Goal: Task Accomplishment & Management: Use online tool/utility

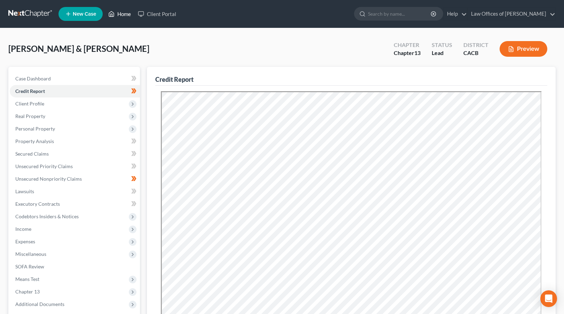
click at [129, 14] on link "Home" at bounding box center [120, 14] width 30 height 13
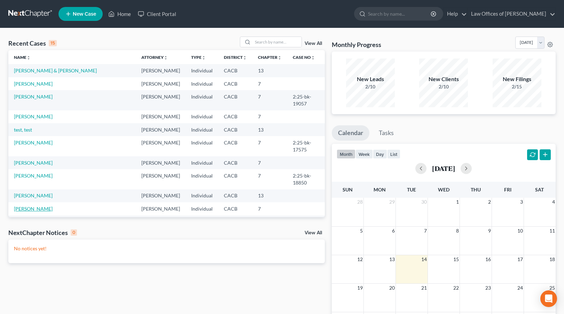
click at [29, 206] on link "[PERSON_NAME]" at bounding box center [33, 209] width 39 height 6
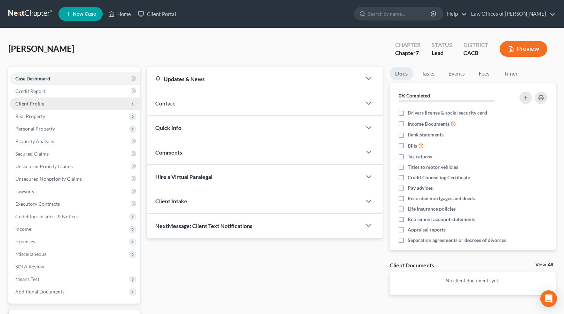
click at [50, 105] on span "Client Profile" at bounding box center [75, 104] width 130 height 13
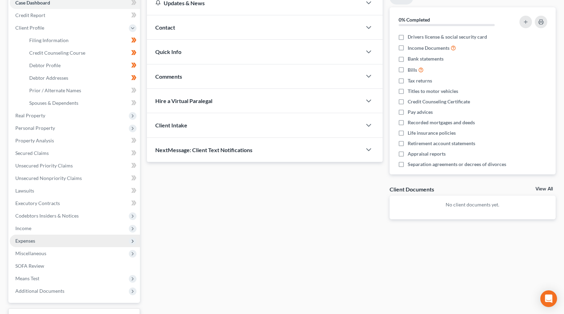
scroll to position [81, 0]
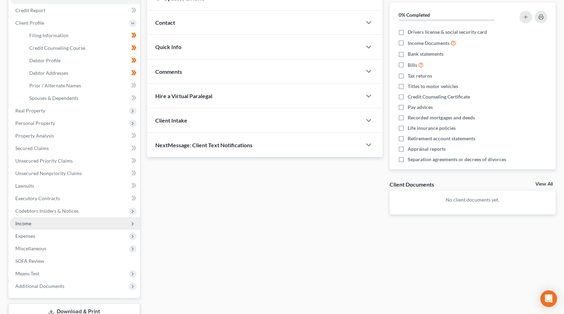
click at [45, 222] on span "Income" at bounding box center [75, 223] width 130 height 13
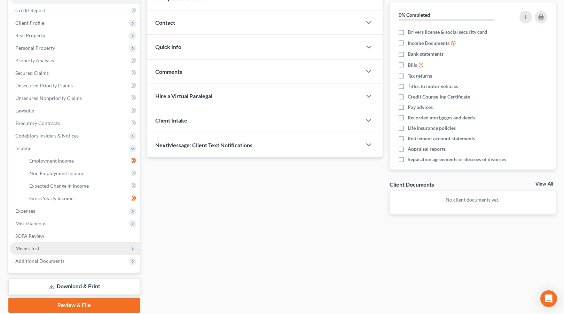
click at [43, 243] on span "Means Test" at bounding box center [75, 248] width 130 height 13
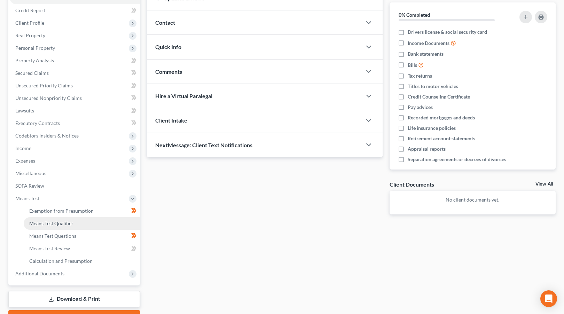
click at [76, 220] on link "Means Test Qualifier" at bounding box center [82, 223] width 116 height 13
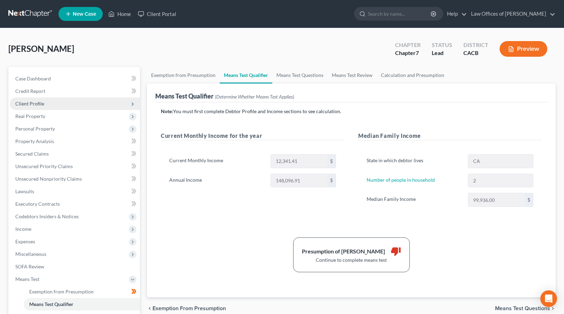
click at [57, 103] on span "Client Profile" at bounding box center [75, 104] width 130 height 13
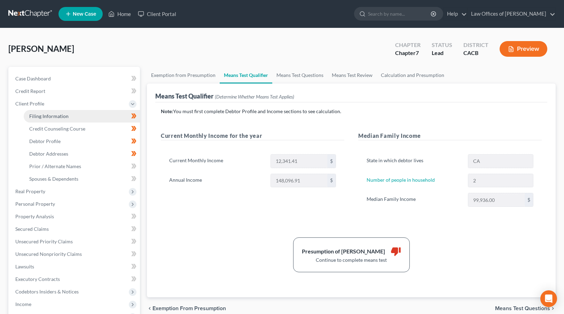
click at [65, 117] on span "Filing Information" at bounding box center [48, 116] width 39 height 6
select select "1"
select select "0"
select select "4"
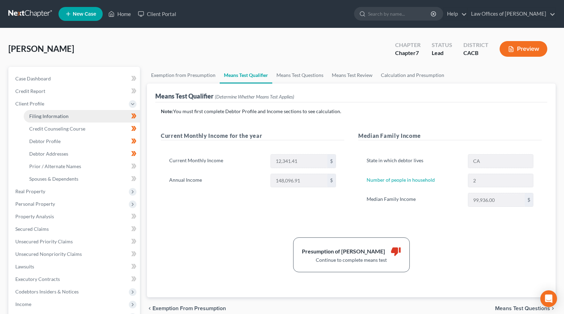
select select "0"
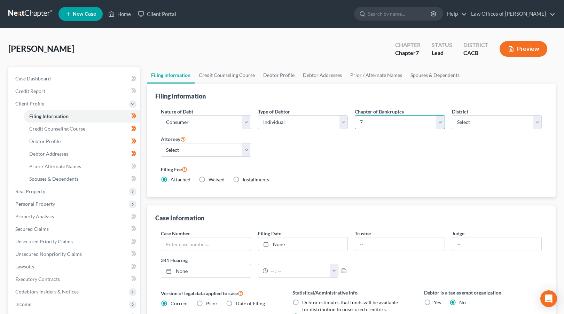
click at [394, 125] on select "Select 7 11 12 13" at bounding box center [400, 122] width 90 height 14
select select "3"
click at [355, 115] on select "Select 7 11 12 13" at bounding box center [400, 122] width 90 height 14
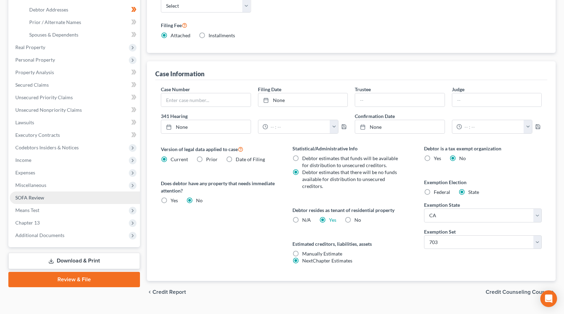
scroll to position [160, 0]
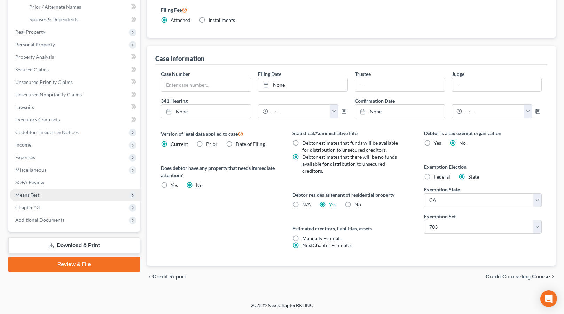
click at [44, 196] on span "Means Test" at bounding box center [75, 195] width 130 height 13
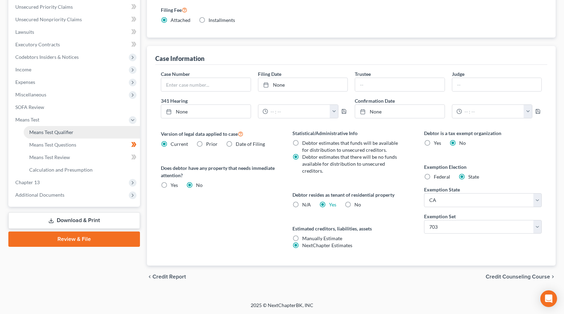
click at [72, 133] on span "Means Test Qualifier" at bounding box center [51, 132] width 44 height 6
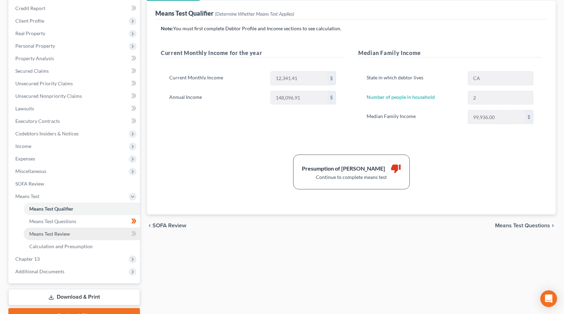
scroll to position [118, 0]
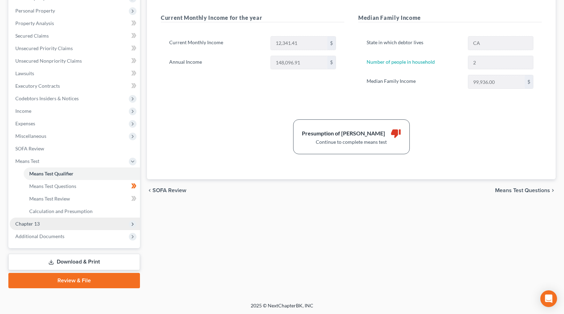
click at [48, 223] on span "Chapter 13" at bounding box center [75, 224] width 130 height 13
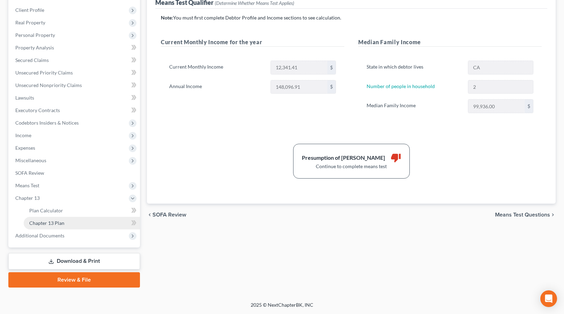
scroll to position [93, 0]
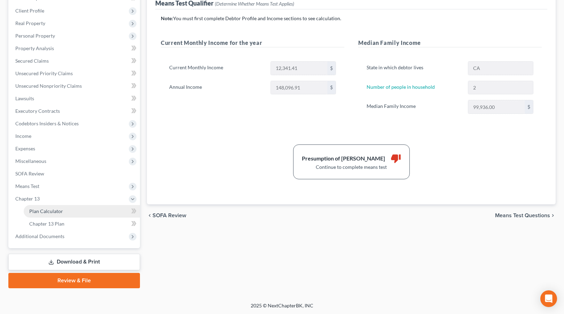
click at [61, 211] on span "Plan Calculator" at bounding box center [46, 211] width 34 height 6
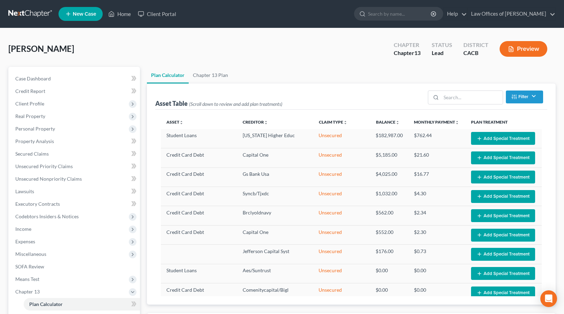
select select "59"
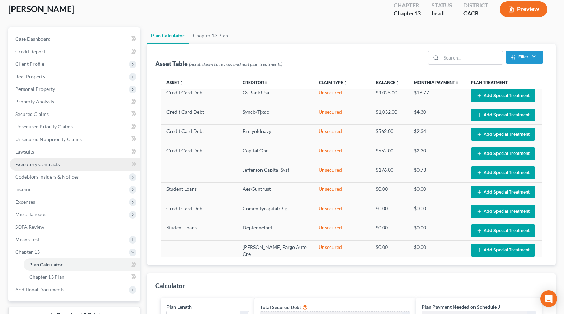
scroll to position [40, 0]
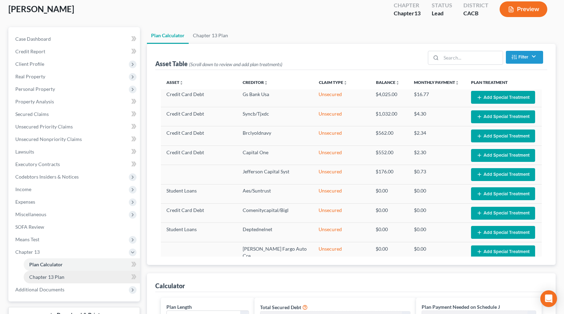
click at [50, 279] on span "Chapter 13 Plan" at bounding box center [46, 277] width 35 height 6
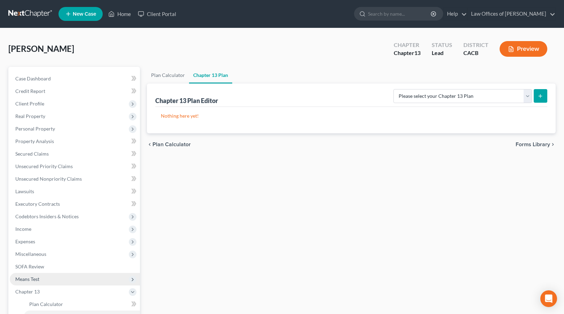
click at [52, 280] on span "Means Test" at bounding box center [75, 279] width 130 height 13
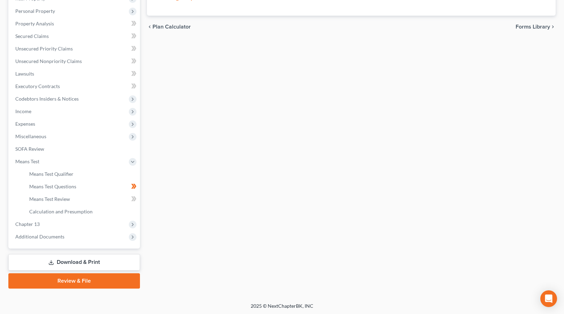
scroll to position [118, 0]
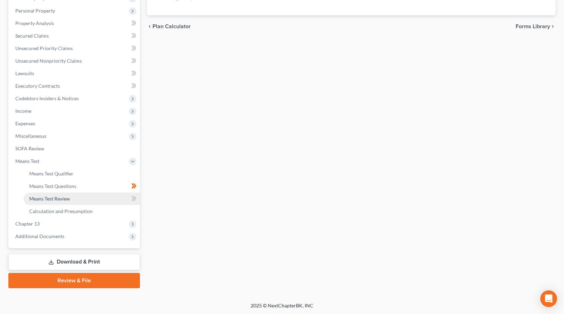
click at [62, 199] on span "Means Test Review" at bounding box center [49, 199] width 41 height 6
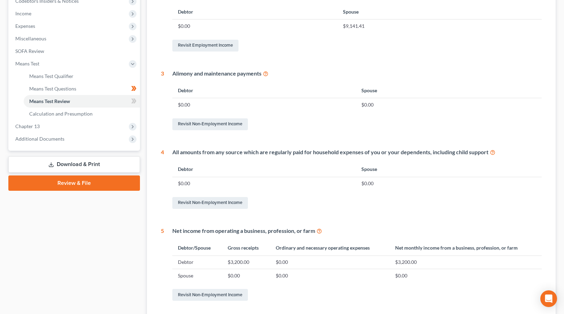
scroll to position [277, 0]
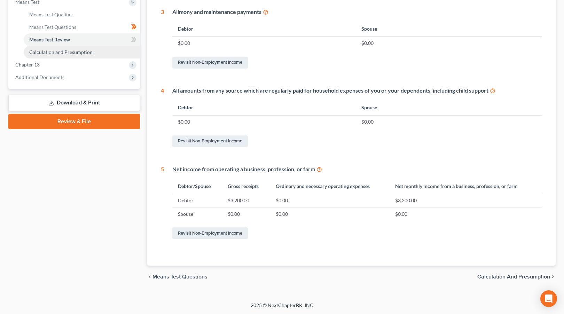
click at [74, 51] on span "Calculation and Presumption" at bounding box center [60, 52] width 63 height 6
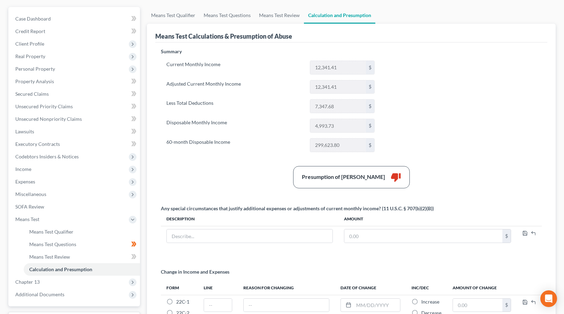
scroll to position [104, 0]
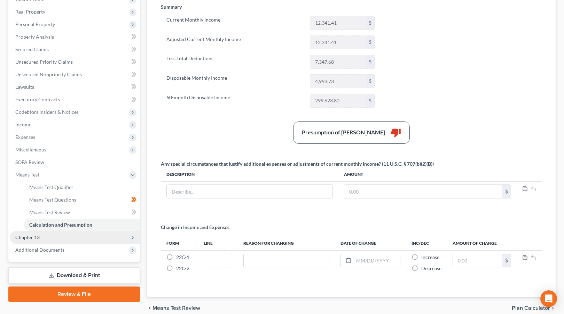
click at [49, 238] on span "Chapter 13" at bounding box center [75, 237] width 130 height 13
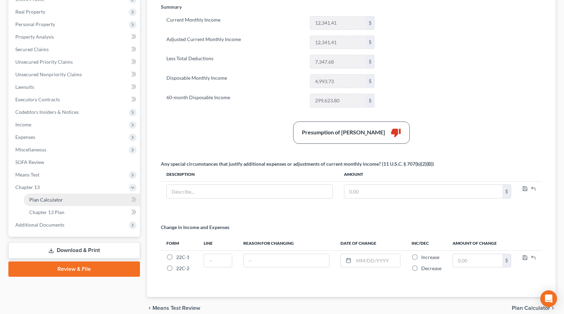
click at [71, 203] on link "Plan Calculator" at bounding box center [82, 200] width 116 height 13
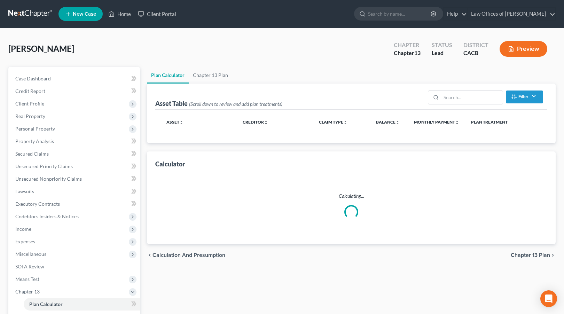
select select "59"
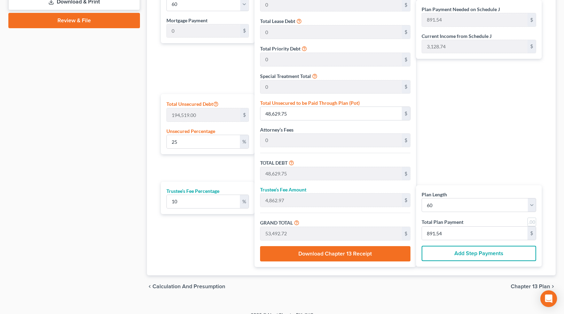
scroll to position [353, 0]
click at [186, 139] on input "25" at bounding box center [203, 141] width 73 height 13
type input "1"
type input "1,945.19"
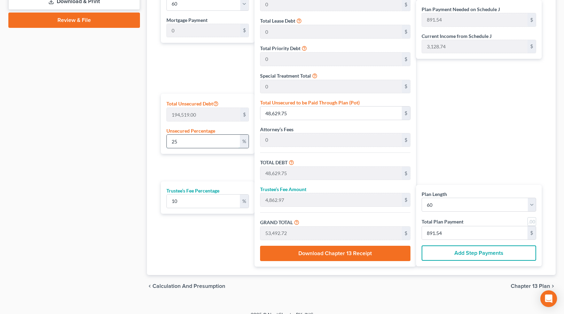
type input "1,945.19"
type input "194.51"
type input "2,139.70"
type input "35.66"
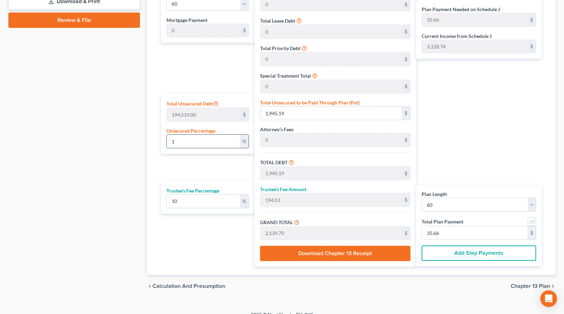
type input "10"
type input "19,451.90"
type input "1,945.19"
type input "21,397.09"
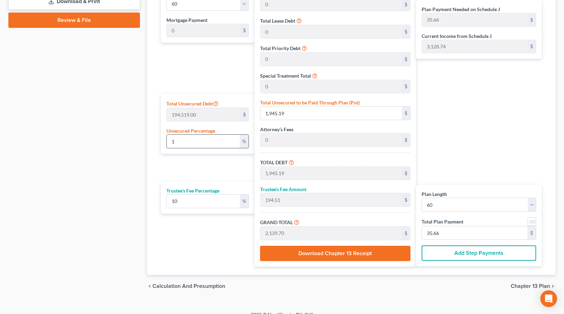
type input "356.61"
type input "100"
type input "194,519.00"
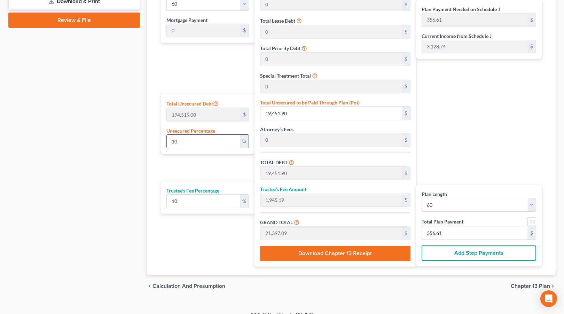
type input "19,451.90"
type input "213,970.90"
type input "3,566.18"
type input "100"
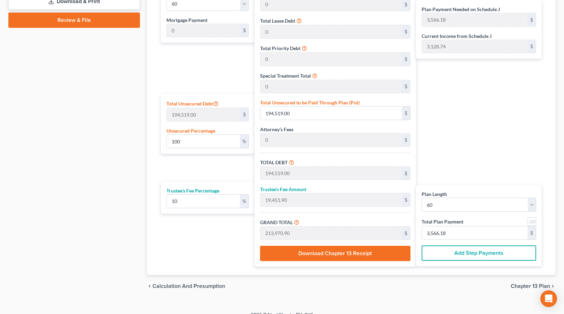
click at [196, 172] on div "Plan Length 1 2 3 4 5 6 7 8 9 10 11 12 13 14 15 16 17 18 19 20 21 22 23 24 25 2…" at bounding box center [205, 125] width 97 height 283
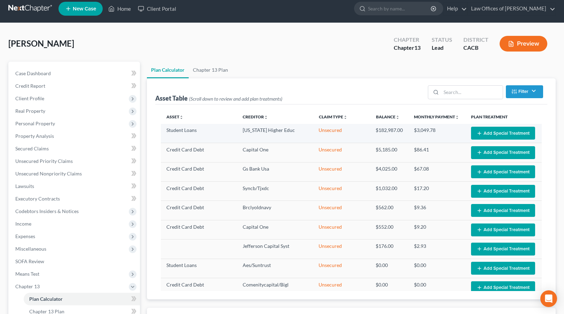
scroll to position [7, 0]
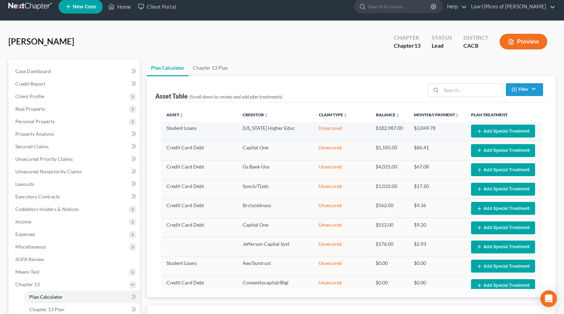
click at [503, 130] on button "Add Special Treatment" at bounding box center [503, 131] width 64 height 13
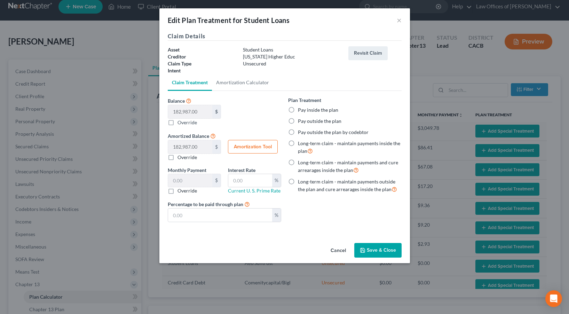
click at [298, 119] on label "Pay outside the plan" at bounding box center [320, 121] width 44 height 7
click at [301, 119] on input "Pay outside the plan" at bounding box center [303, 120] width 5 height 5
radio input "true"
drag, startPoint x: 373, startPoint y: 250, endPoint x: 376, endPoint y: 250, distance: 3.8
click at [373, 250] on button "Save & Close" at bounding box center [378, 250] width 47 height 15
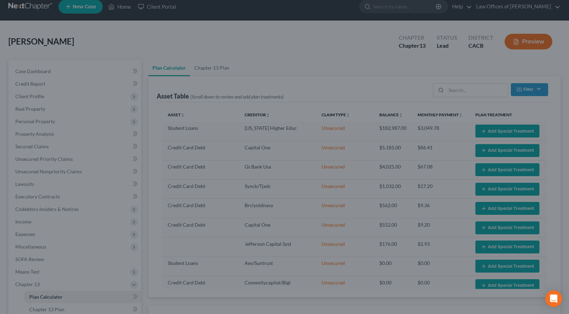
select select "59"
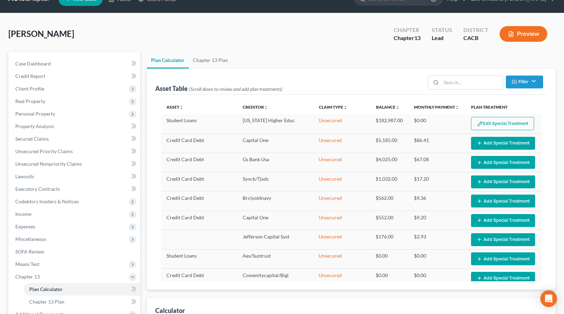
scroll to position [0, 0]
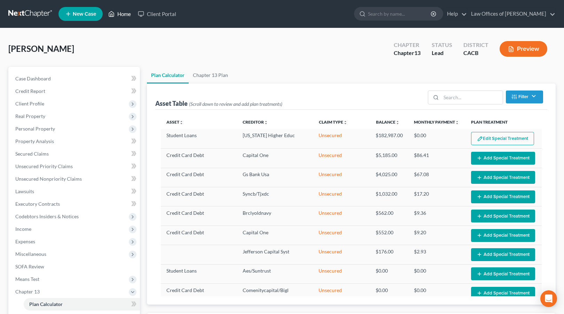
click at [126, 16] on link "Home" at bounding box center [120, 14] width 30 height 13
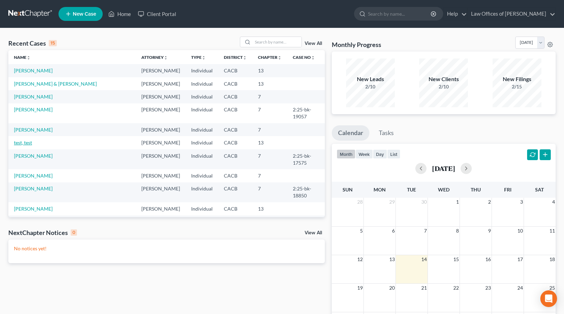
click at [28, 140] on link "test, test" at bounding box center [23, 143] width 18 height 6
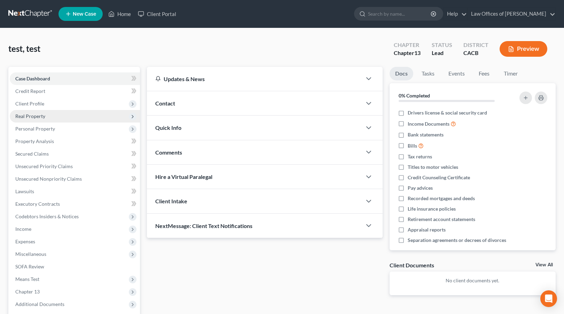
click at [49, 118] on span "Real Property" at bounding box center [75, 116] width 130 height 13
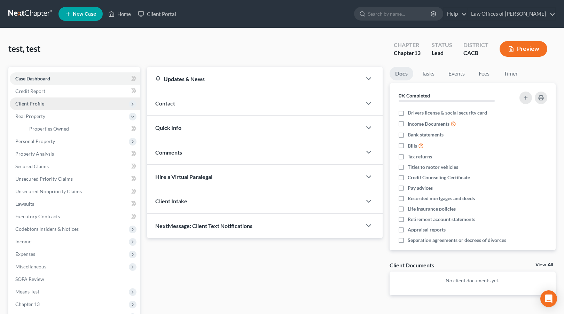
click at [49, 101] on span "Client Profile" at bounding box center [75, 104] width 130 height 13
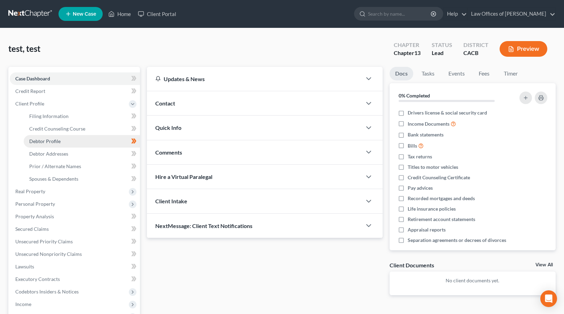
click at [90, 142] on link "Debtor Profile" at bounding box center [82, 141] width 116 height 13
select select "1"
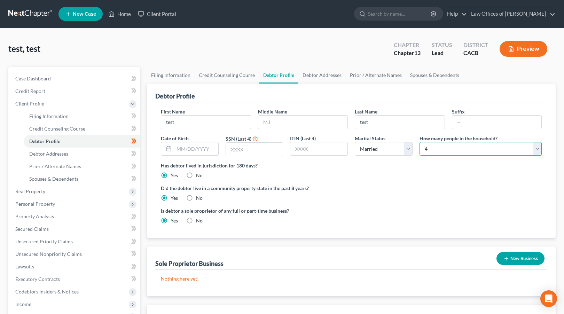
click at [461, 151] on select "Select 1 2 3 4 5 6 7 8 9 10 11 12 13 14 15 16 17 18 19 20" at bounding box center [481, 149] width 122 height 14
select select "1"
click at [420, 142] on select "Select 1 2 3 4 5 6 7 8 9 10 11 12 13 14 15 16 17 18 19 20" at bounding box center [481, 149] width 122 height 14
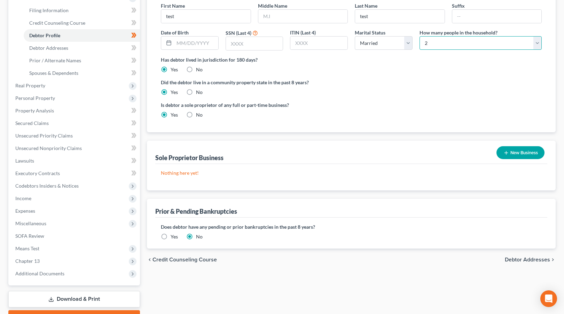
scroll to position [143, 0]
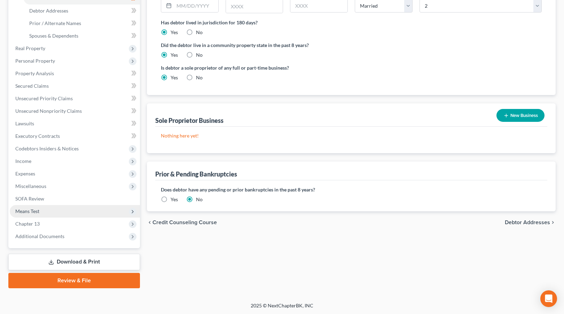
click at [50, 211] on span "Means Test" at bounding box center [75, 211] width 130 height 13
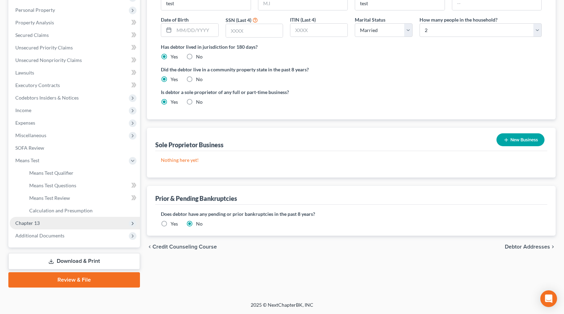
scroll to position [118, 0]
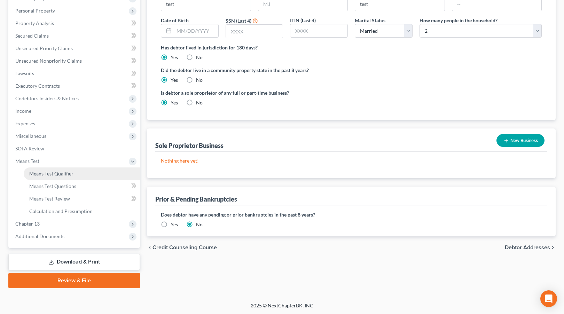
click at [67, 173] on span "Means Test Qualifier" at bounding box center [51, 174] width 44 height 6
